Goal: Information Seeking & Learning: Check status

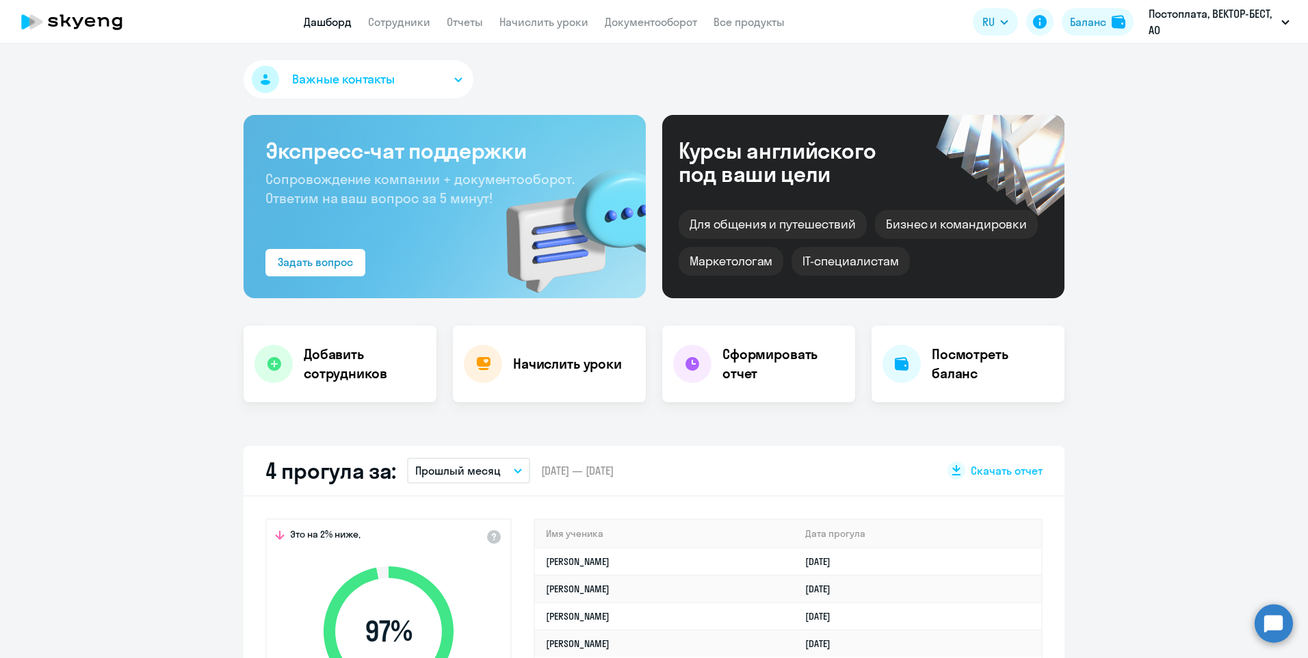
select select "30"
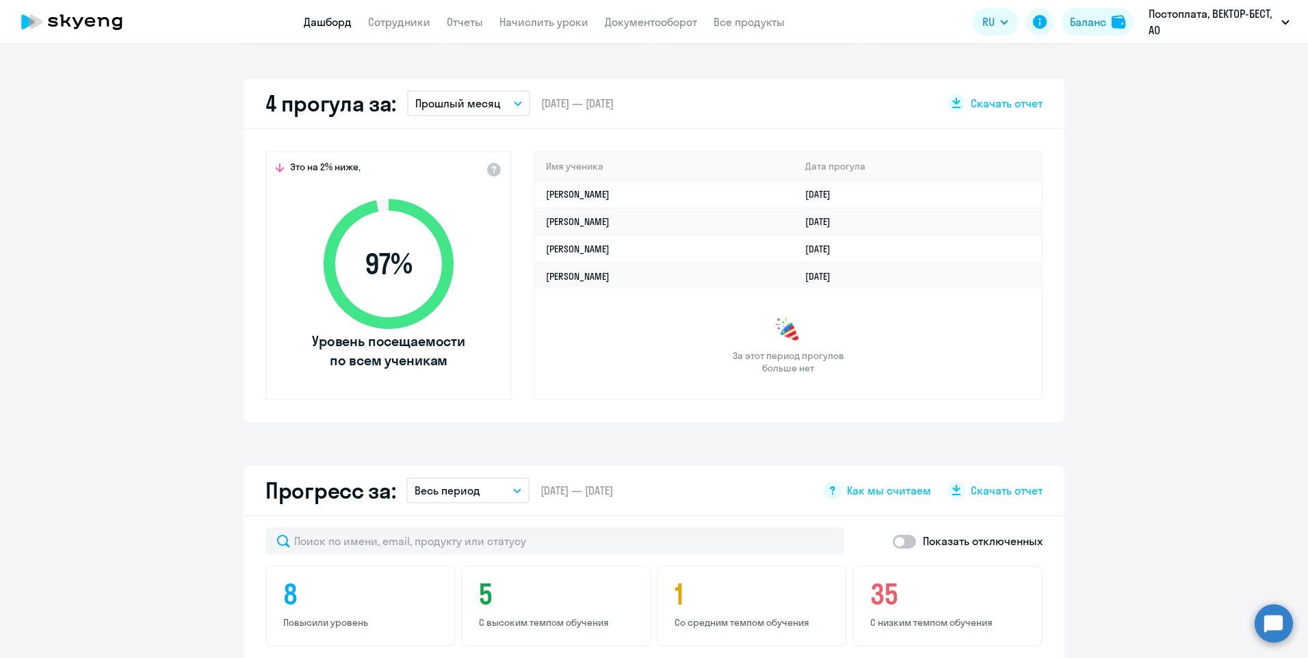
scroll to position [137, 0]
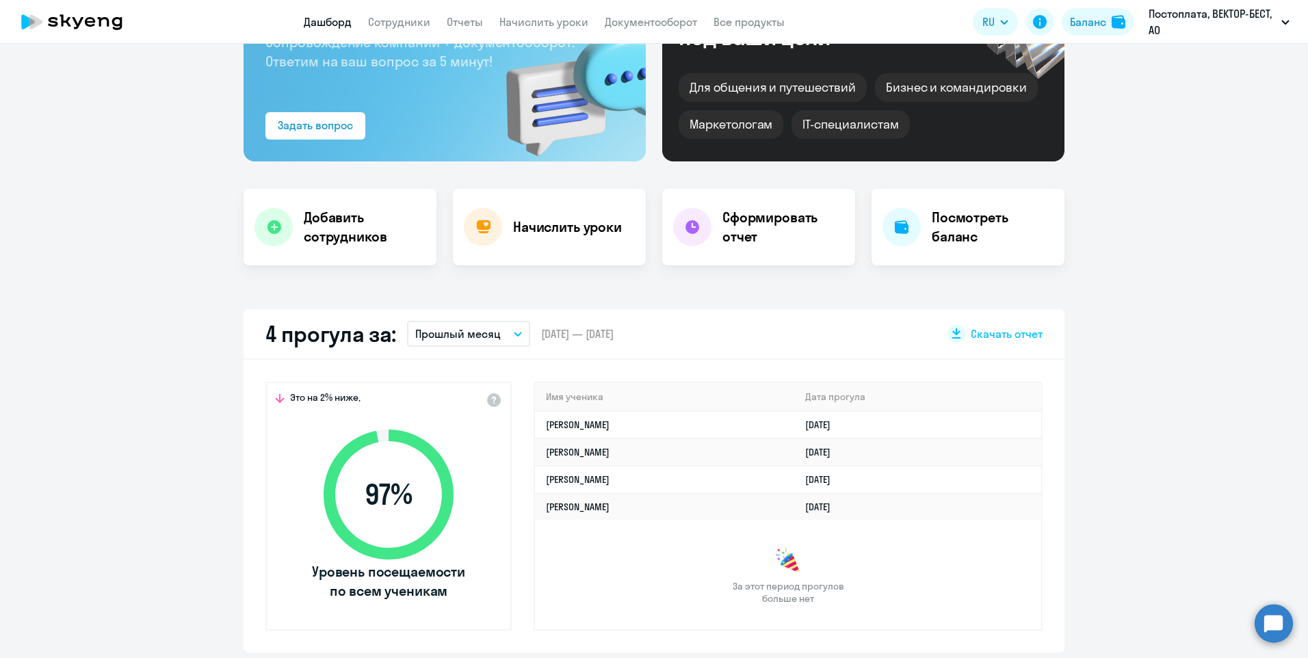
click at [516, 331] on button "Прошлый месяц" at bounding box center [468, 334] width 123 height 26
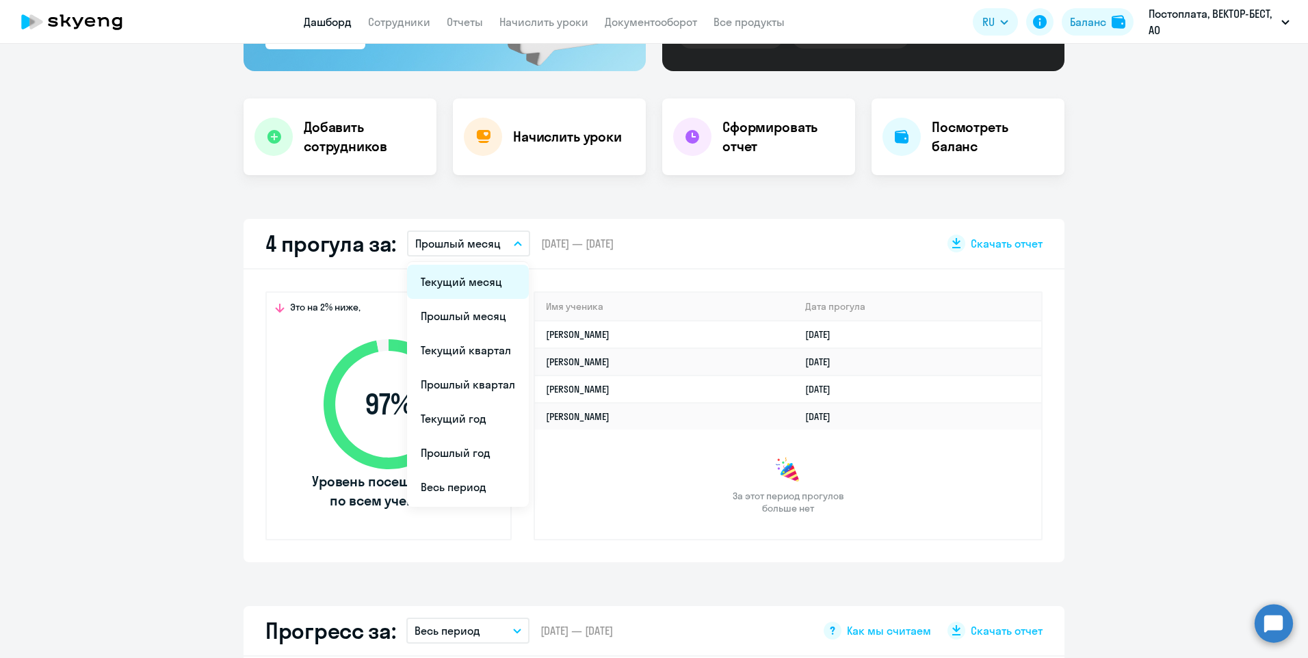
scroll to position [342, 0]
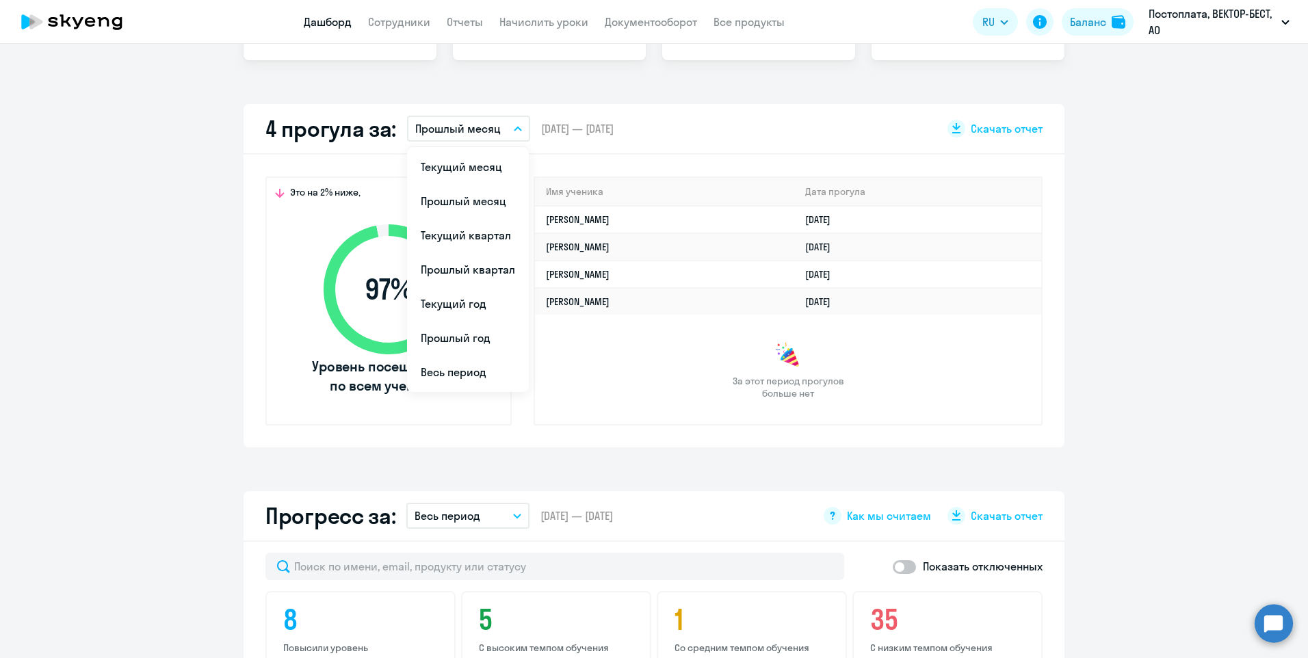
click at [1174, 389] on app-truancy-attendance-dashboard "4 прогула за: Прошлый месяц Текущий месяц Прошлый месяц Текущий квартал [GEOGRA…" at bounding box center [654, 275] width 1308 height 343
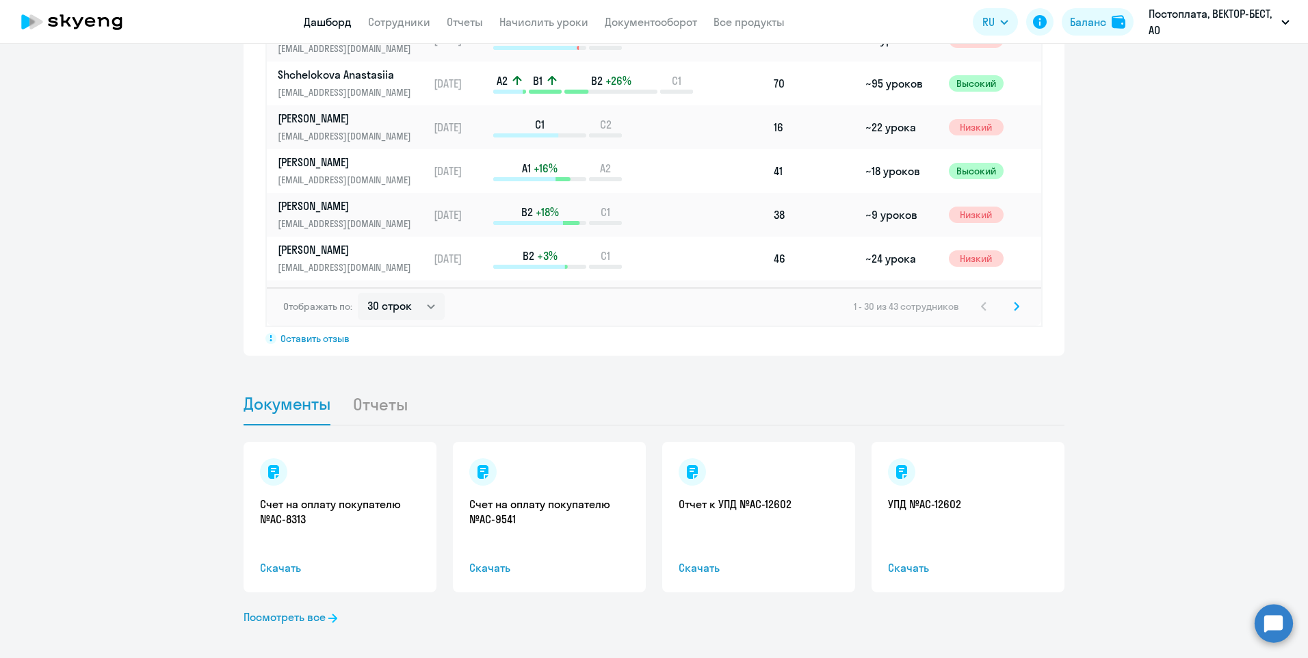
scroll to position [1107, 0]
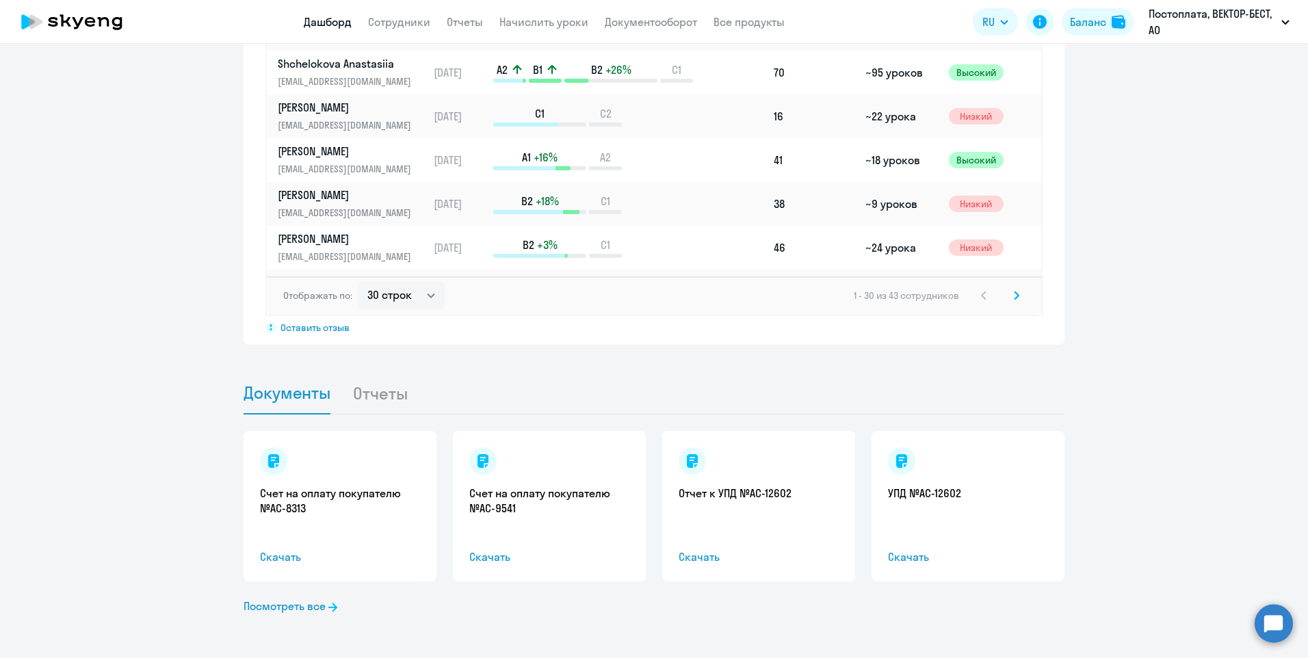
click at [368, 391] on li "Отчеты" at bounding box center [390, 393] width 77 height 42
click at [376, 395] on li "Отчеты" at bounding box center [390, 393] width 77 height 42
click at [310, 614] on link "Посмотреть все" at bounding box center [290, 606] width 94 height 16
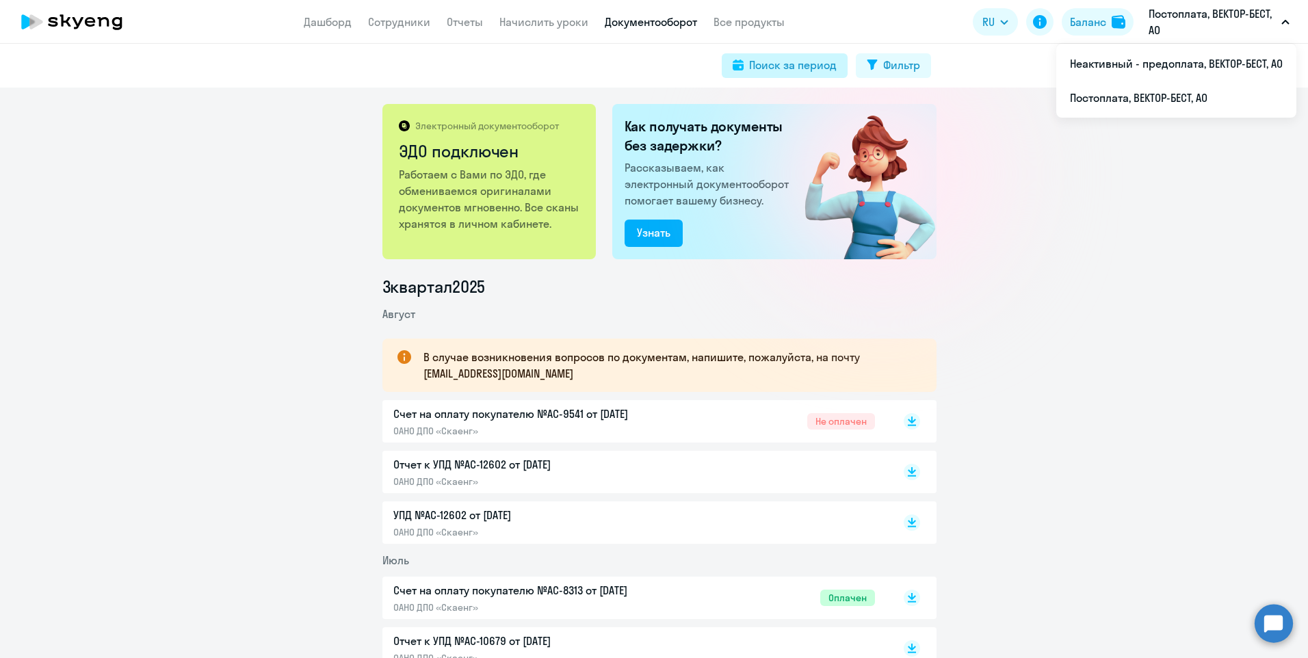
click at [744, 72] on button "Поиск за период" at bounding box center [785, 65] width 126 height 25
select select "all"
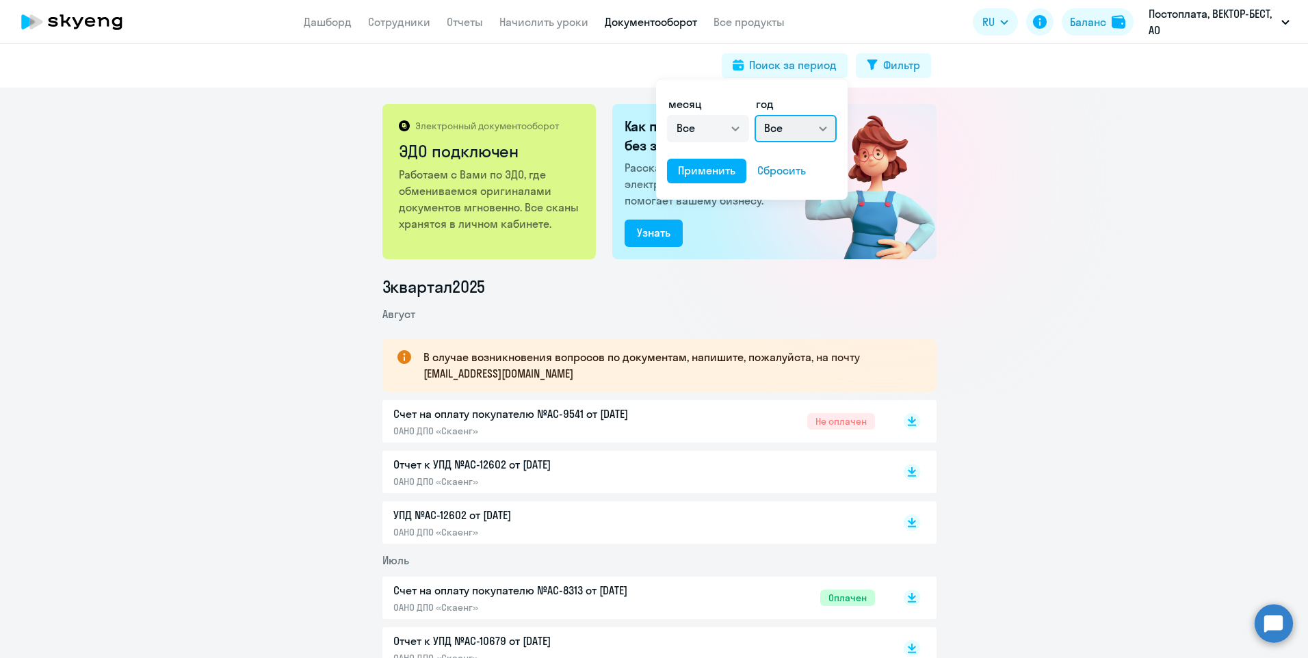
click at [811, 134] on select "Все 2025 2024 2023 2022 2021 2020 2019 2018 2017 2016" at bounding box center [795, 128] width 82 height 27
select select "2025"
click at [754, 115] on select "Все 2025 2024 2023 2022 2021 2020 2019 2018 2017 2016" at bounding box center [795, 128] width 82 height 27
click at [702, 166] on div "Применить" at bounding box center [706, 170] width 57 height 16
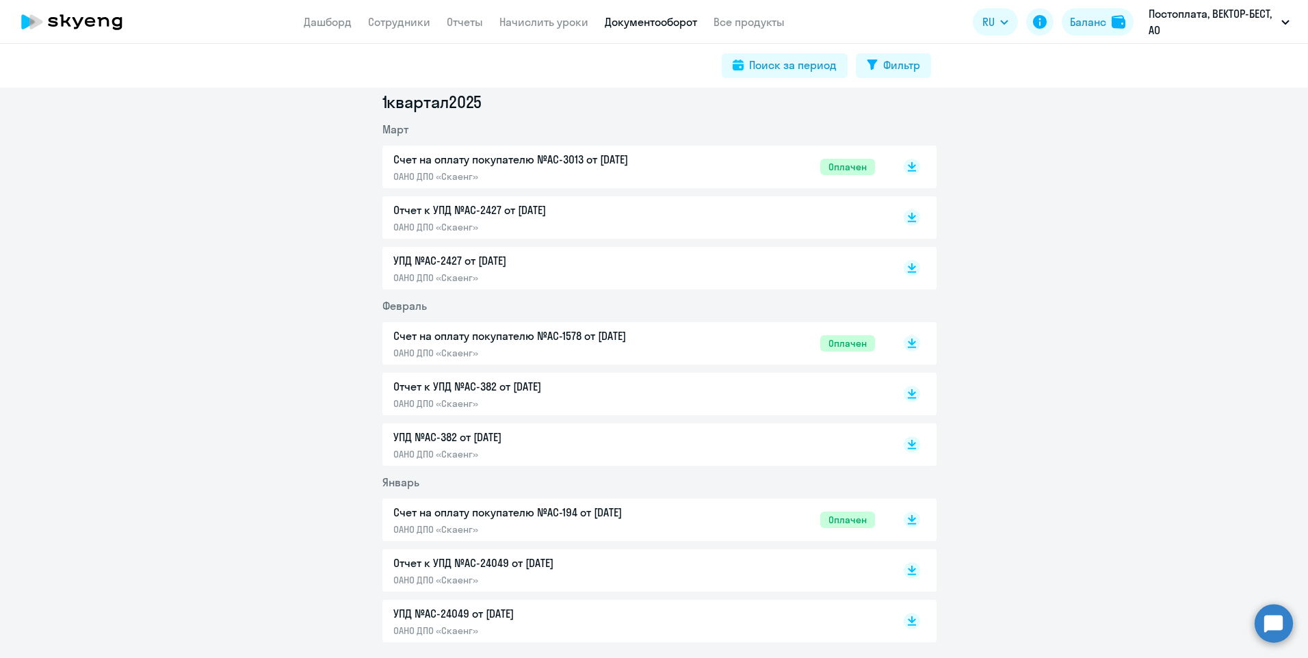
scroll to position [1266, 0]
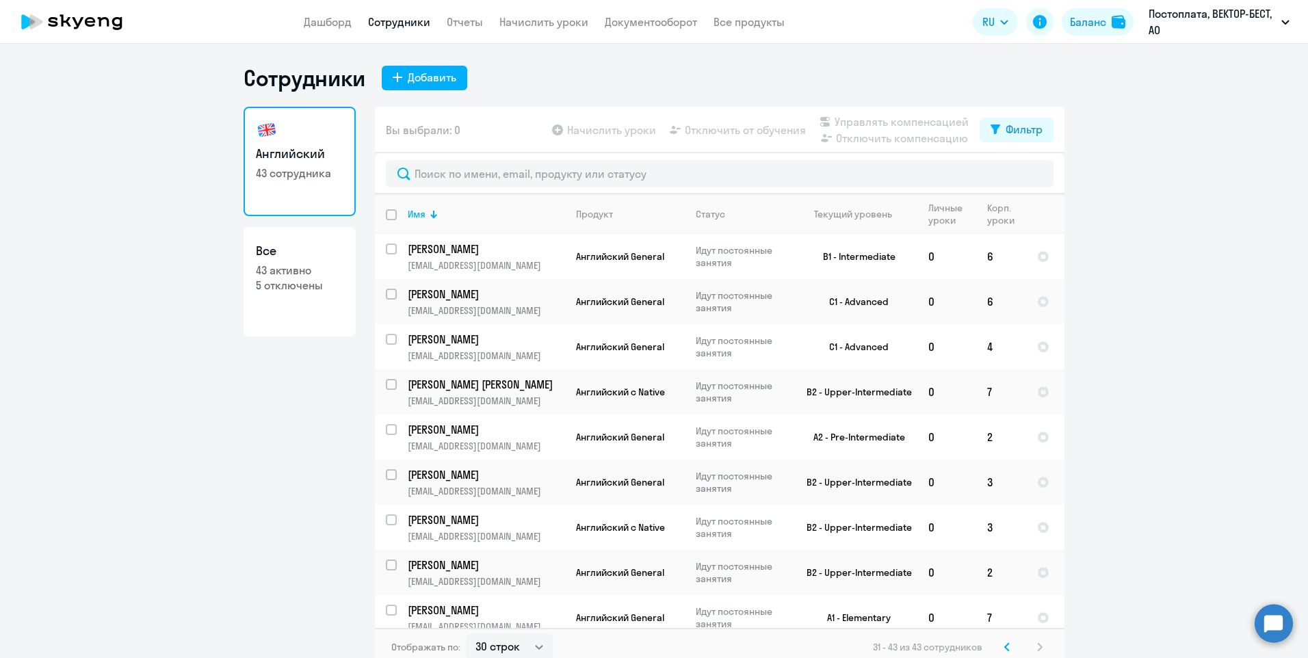
select select "30"
